Goal: Communication & Community: Answer question/provide support

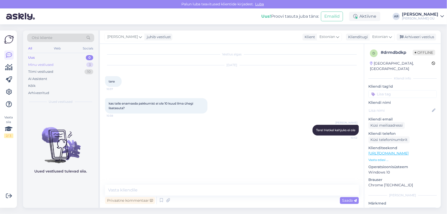
click at [36, 64] on div "Minu vestlused" at bounding box center [40, 64] width 25 height 5
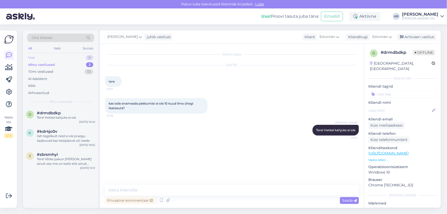
click at [46, 55] on div "Uus 0" at bounding box center [60, 57] width 67 height 7
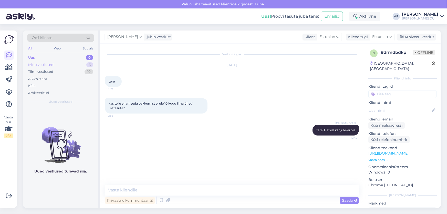
click at [49, 63] on div "Minu vestlused" at bounding box center [40, 64] width 25 height 5
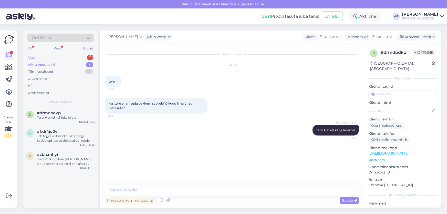
click at [58, 56] on div "Uus 1" at bounding box center [60, 57] width 67 height 7
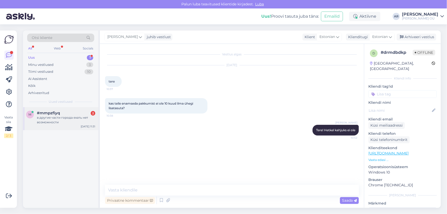
click at [67, 123] on div "в другие части города ехать нет возможности" at bounding box center [66, 119] width 58 height 9
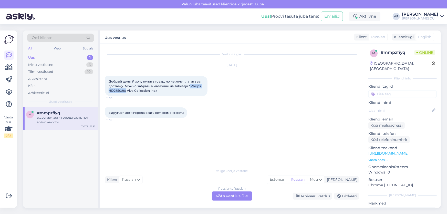
drag, startPoint x: 190, startPoint y: 86, endPoint x: 125, endPoint y: 92, distance: 64.9
click at [125, 92] on div "Добрый день. Я хочу купить товар, но не хочу платить за доставку. Можно забрать…" at bounding box center [156, 86] width 102 height 20
drag, startPoint x: 190, startPoint y: 86, endPoint x: 126, endPoint y: 92, distance: 64.3
click at [126, 92] on span "Добрый день. Я хочу купить товар, но не хочу платить за доставку. Можно забрать…" at bounding box center [155, 85] width 93 height 13
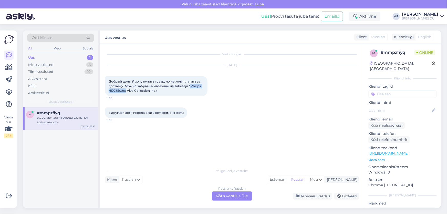
copy span "Philips HD2650/90"
click at [234, 200] on div "Russian to Russian Võta vestlus üle" at bounding box center [232, 195] width 40 height 9
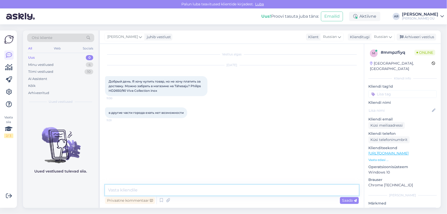
click at [188, 187] on textarea at bounding box center [232, 190] width 254 height 11
type textarea "з"
click at [169, 189] on textarea "Здравствуйте, к сожалению товара в мага" at bounding box center [232, 190] width 254 height 11
click at [231, 187] on textarea "Здравствуйте, к сожалению данного товара в мага" at bounding box center [232, 190] width 254 height 11
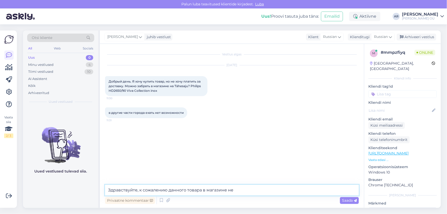
type textarea "Здравствуйте, к сожалению данного товара в магазине нет"
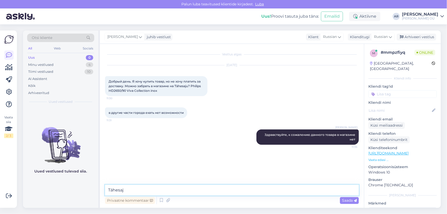
type textarea "Tähesaju"
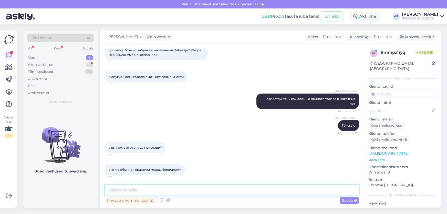
click at [150, 188] on textarea at bounding box center [232, 190] width 254 height 11
click at [150, 190] on textarea at bounding box center [232, 190] width 254 height 11
click at [151, 190] on textarea at bounding box center [232, 190] width 254 height 11
type textarea "[PERSON_NAME]"
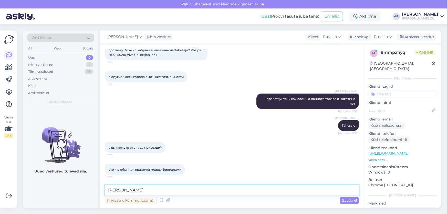
type textarea "[PERSON_NAME]"
click at [172, 191] on textarea "Можем привезти, стоимость 3 евро" at bounding box center [232, 190] width 254 height 11
click at [198, 189] on textarea "Можем привезти, стоимость 5 евро" at bounding box center [232, 190] width 254 height 11
type textarea "М"
type textarea "К сожалению развозки между магазинами нет."
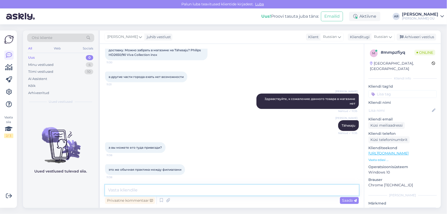
scroll to position [58, 0]
